Goal: Task Accomplishment & Management: Manage account settings

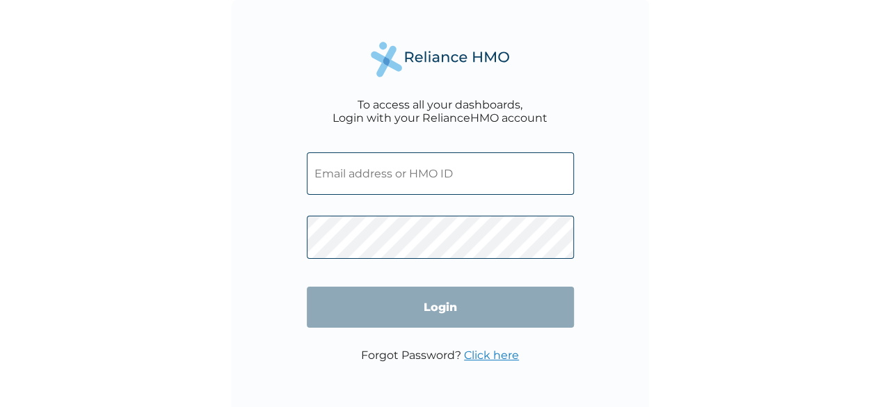
type input "RET/46176/A"
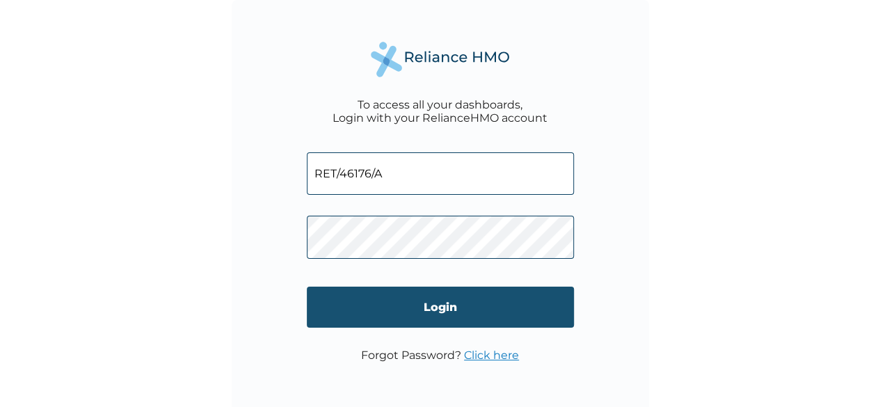
click at [445, 304] on input "Login" at bounding box center [440, 307] width 267 height 41
click at [445, 304] on div "To access all your dashboards, Login with your RelianceHMO account RET/46176/A …" at bounding box center [445, 203] width 891 height 407
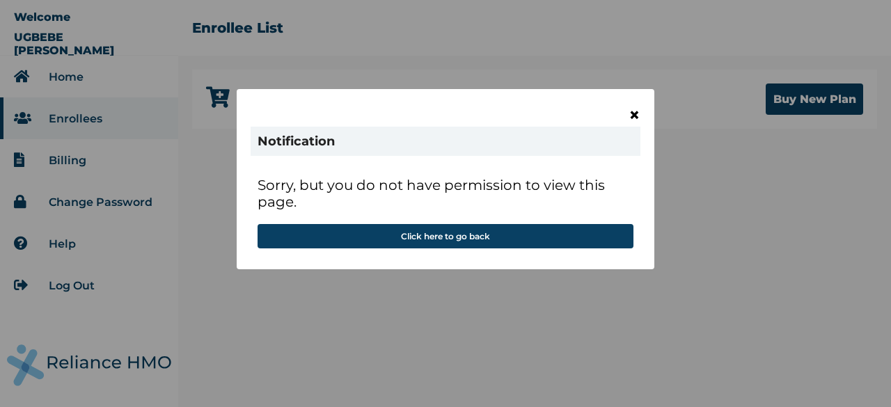
click at [636, 116] on span "×" at bounding box center [634, 115] width 12 height 24
